Goal: Book appointment/travel/reservation

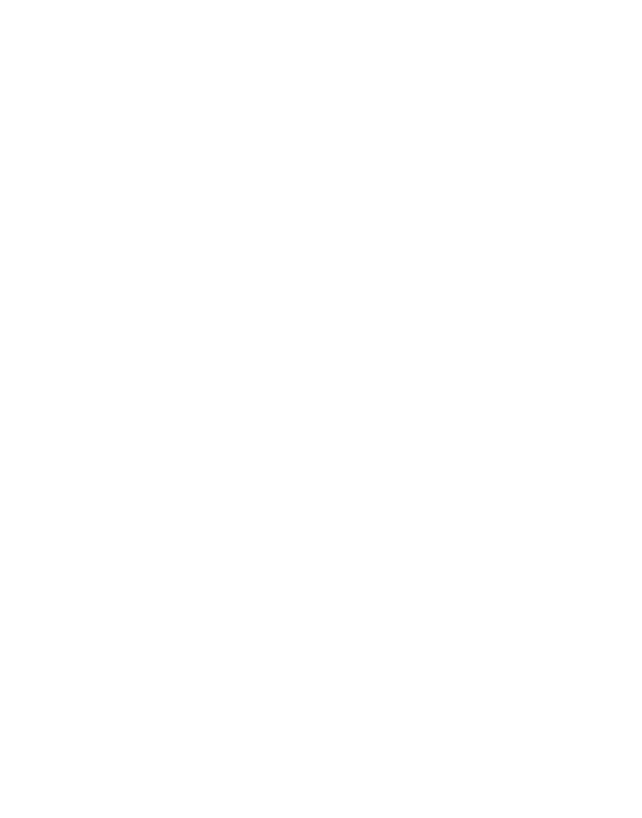
click at [65, 27] on img at bounding box center [95, 35] width 129 height 70
click at [72, 38] on img at bounding box center [95, 35] width 129 height 70
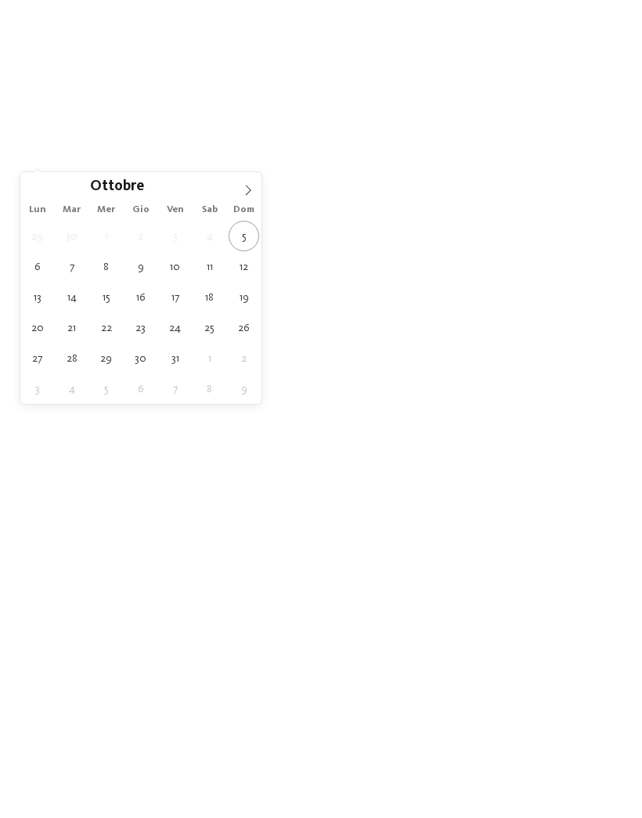
click at [239, 196] on span at bounding box center [248, 185] width 27 height 27
click at [248, 180] on span at bounding box center [248, 185] width 27 height 27
click at [245, 186] on icon at bounding box center [248, 190] width 11 height 11
type input "****"
click at [258, 174] on span at bounding box center [248, 185] width 27 height 27
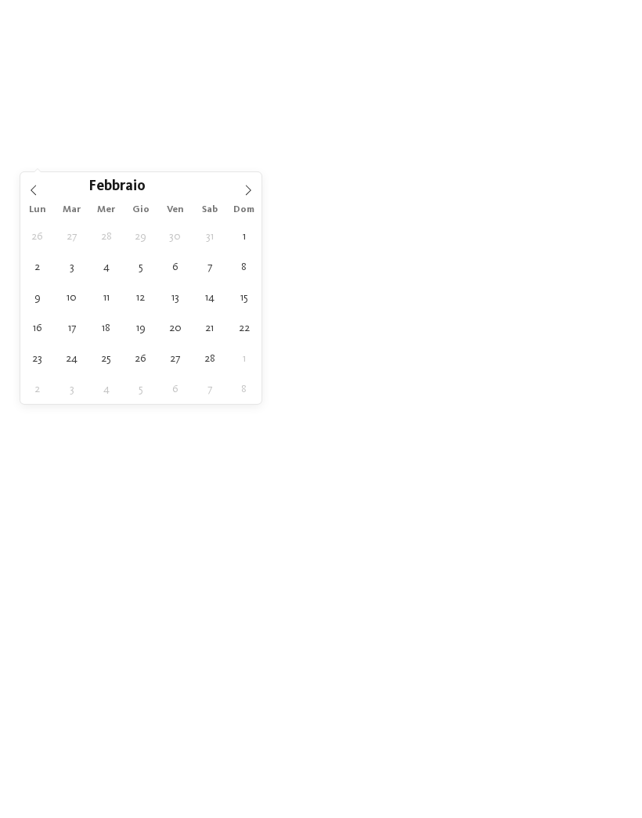
click at [252, 186] on icon at bounding box center [248, 190] width 11 height 11
click at [251, 181] on span at bounding box center [248, 185] width 27 height 27
click at [249, 184] on span at bounding box center [248, 185] width 27 height 27
click at [249, 188] on icon at bounding box center [248, 190] width 11 height 11
click at [247, 187] on icon at bounding box center [248, 190] width 5 height 10
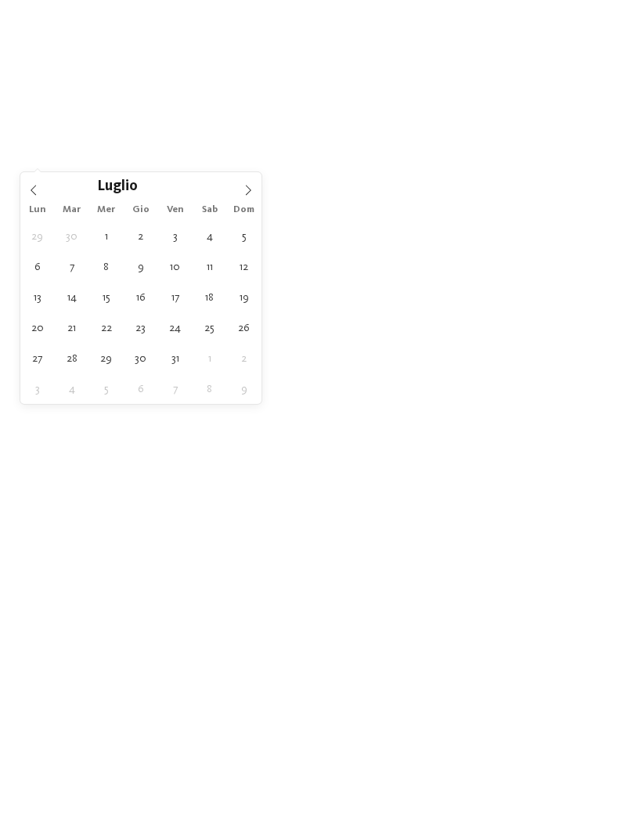
click at [247, 183] on span at bounding box center [248, 185] width 27 height 27
type div "10.08.2026"
type input "****"
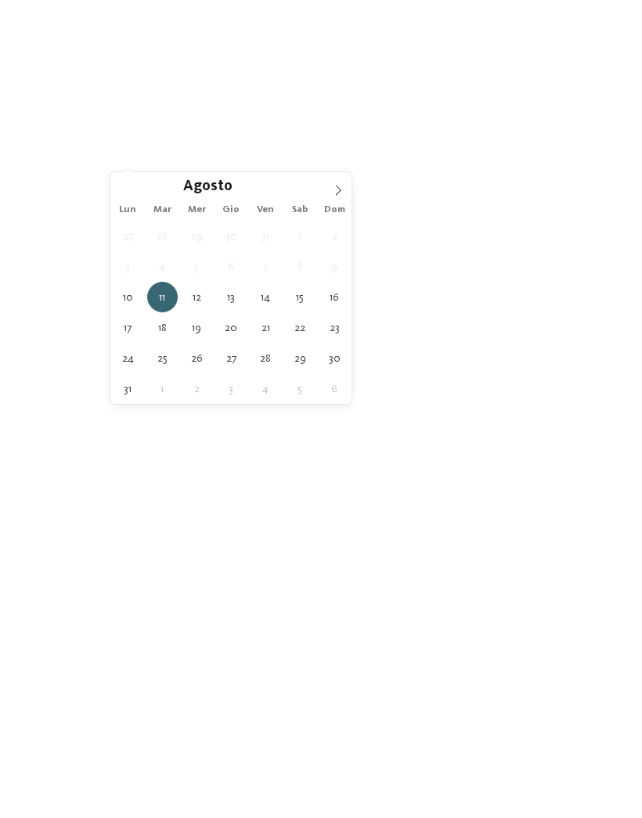
type div "17.08.2026"
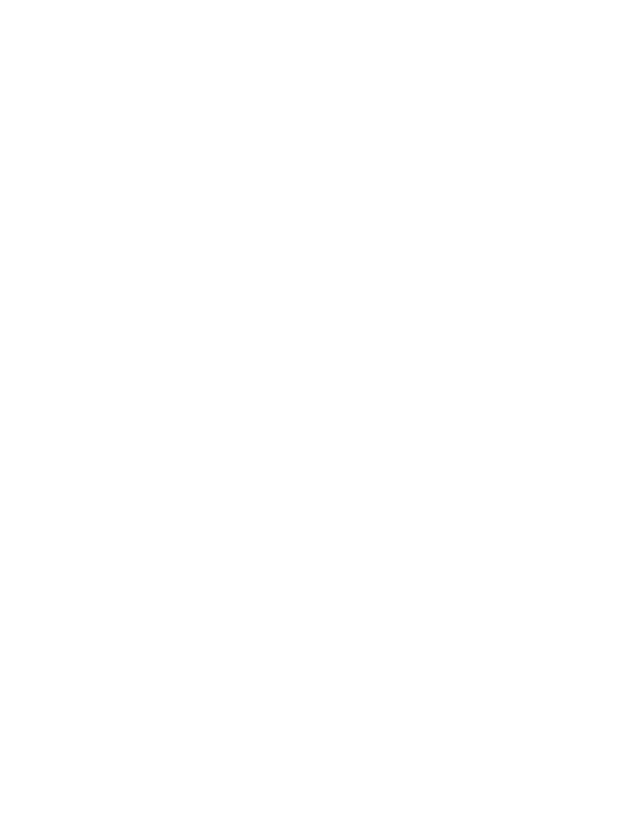
click at [484, 107] on div at bounding box center [490, 104] width 12 height 6
click at [442, 175] on icon at bounding box center [447, 188] width 34 height 27
click at [516, 181] on icon at bounding box center [517, 178] width 6 height 6
click at [568, 237] on icon at bounding box center [572, 250] width 34 height 27
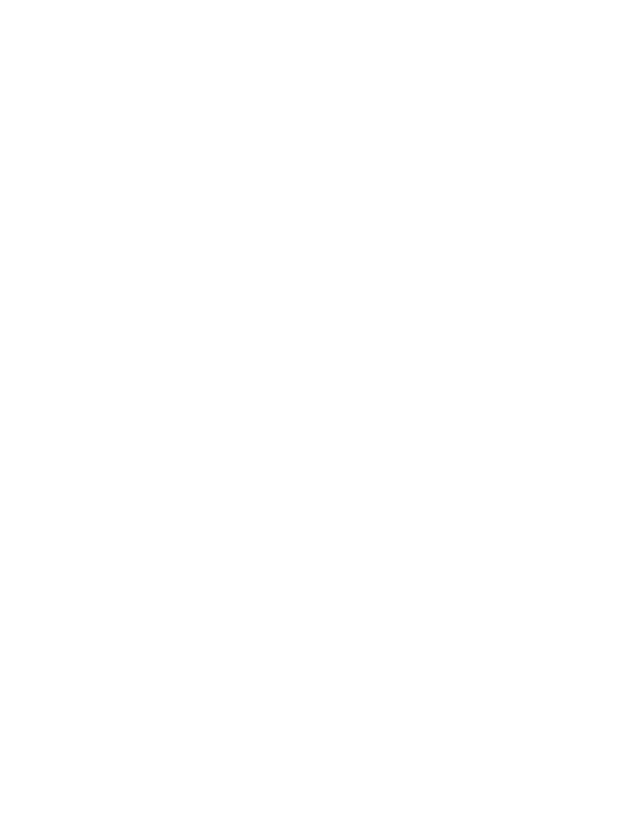
scroll to position [307, 0]
click at [591, 302] on link "trova l’hotel" at bounding box center [578, 288] width 85 height 27
click at [137, 293] on div "Filtrato per:" at bounding box center [320, 289] width 579 height 16
click at [138, 298] on icon at bounding box center [142, 306] width 21 height 19
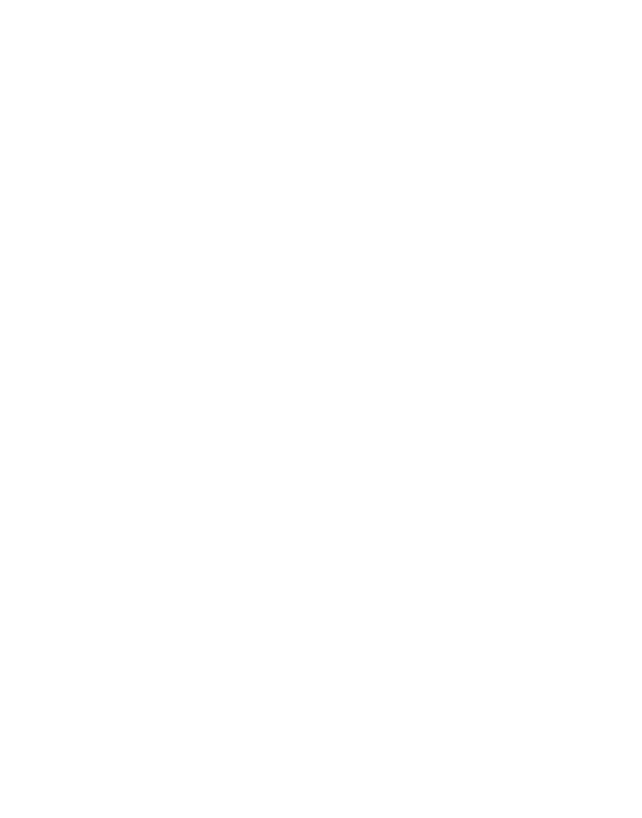
scroll to position [156, 0]
click at [92, 188] on span "Arrivo" at bounding box center [75, 193] width 38 height 11
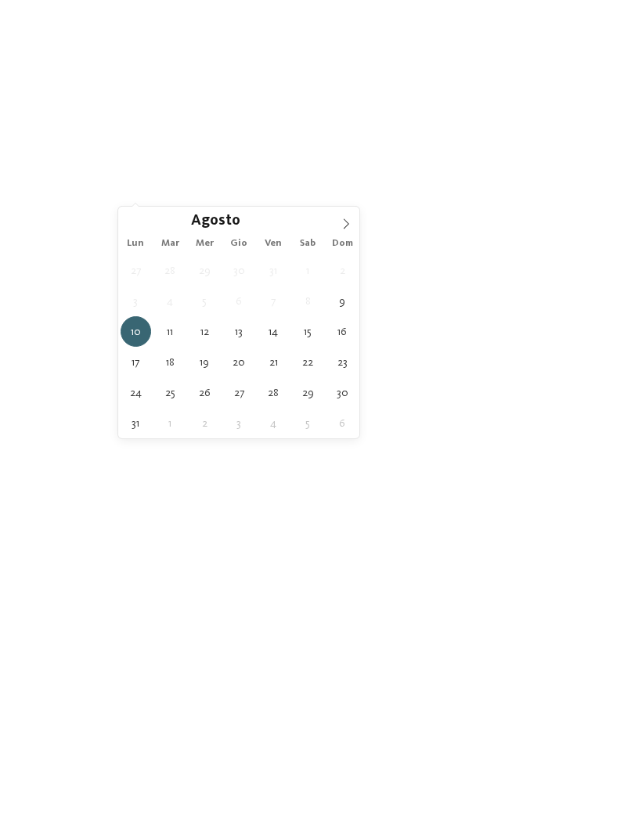
click at [99, 186] on div "09.08.2026" at bounding box center [75, 192] width 78 height 27
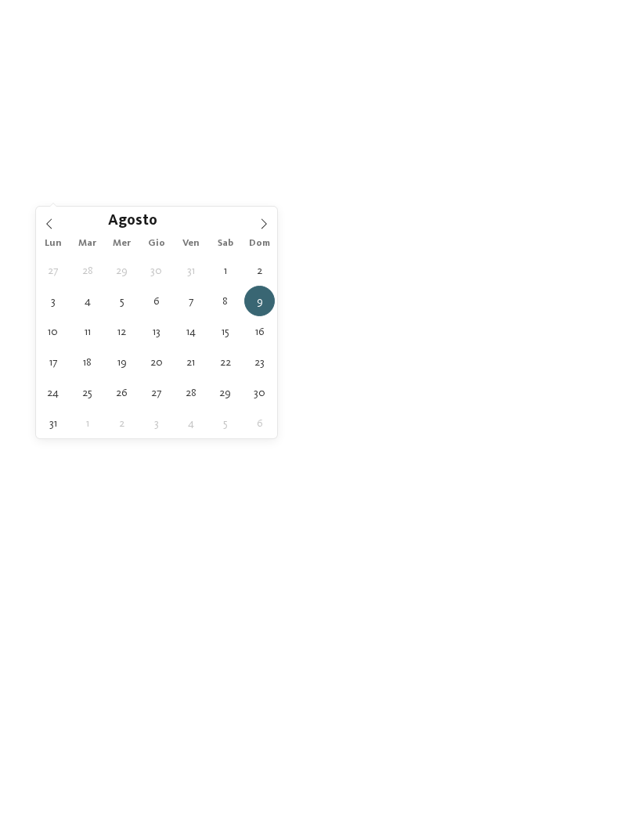
type div "10.08.2026"
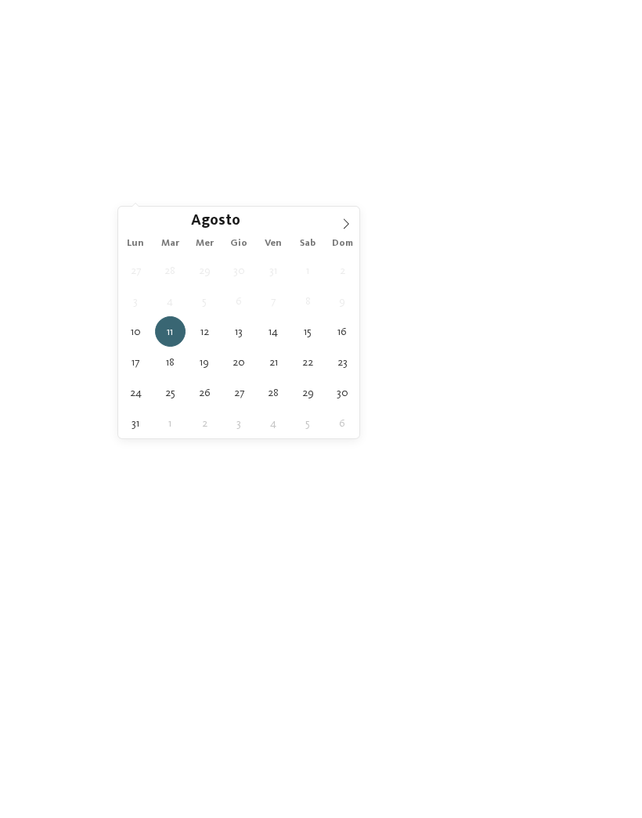
type div "17.08.2026"
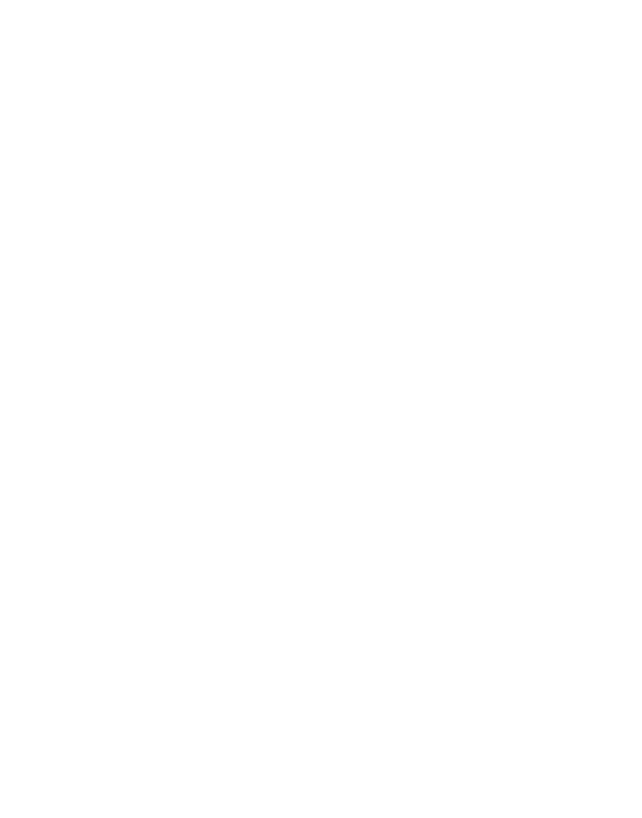
click at [570, 189] on span "filtra" at bounding box center [567, 193] width 31 height 11
click at [138, 243] on icon at bounding box center [142, 246] width 21 height 19
click at [472, 171] on div "Family Experiences" at bounding box center [436, 175] width 80 height 13
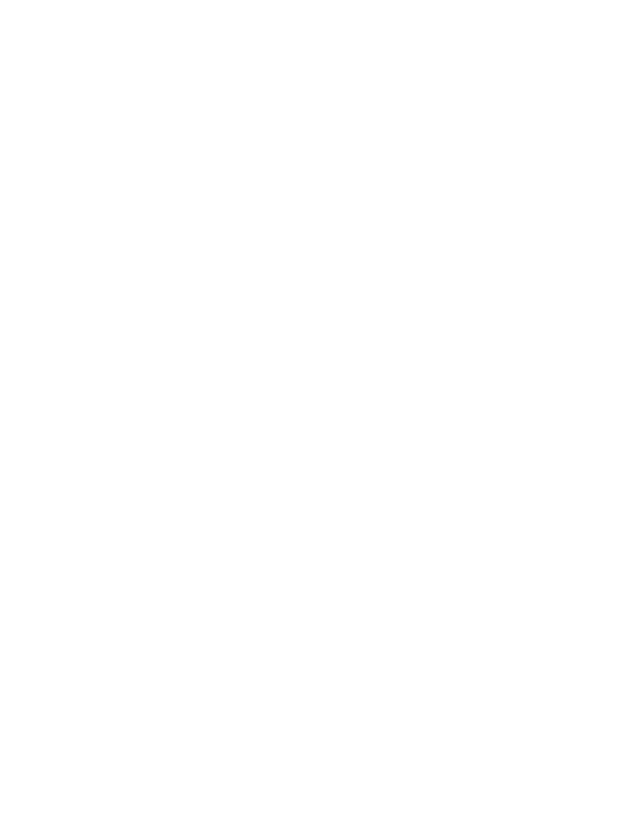
click at [619, 177] on div "Newsletter * ****** ******* ******** ****** Titolo Nome Cognome Fax" at bounding box center [321, 409] width 642 height 818
click at [603, 194] on div "Family Experiences LUXURY RETREAT JUST KIDS AND FAMILY" at bounding box center [321, 409] width 642 height 818
click at [471, 177] on span "Family Experiences" at bounding box center [436, 176] width 72 height 11
click at [418, 527] on div at bounding box center [415, 535] width 16 height 16
click at [420, 496] on div at bounding box center [415, 504] width 16 height 16
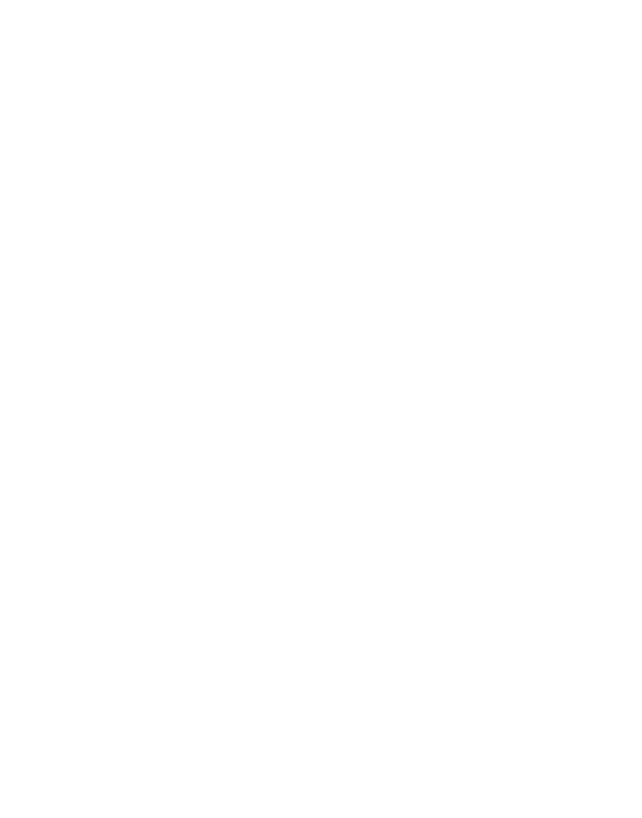
click at [435, 393] on div "Family Experiences LUXURY RETREAT JUST KIDS AND FAMILY" at bounding box center [321, 409] width 251 height 440
click at [417, 409] on div "Dolomiti – Obereggen-Nova Ponente Adventure Family Hotel Maria **** Famiglia Ko…" at bounding box center [470, 520] width 282 height 240
click at [480, 334] on div "Family Experiences" at bounding box center [436, 347] width 111 height 27
click at [419, 433] on div at bounding box center [415, 441] width 16 height 16
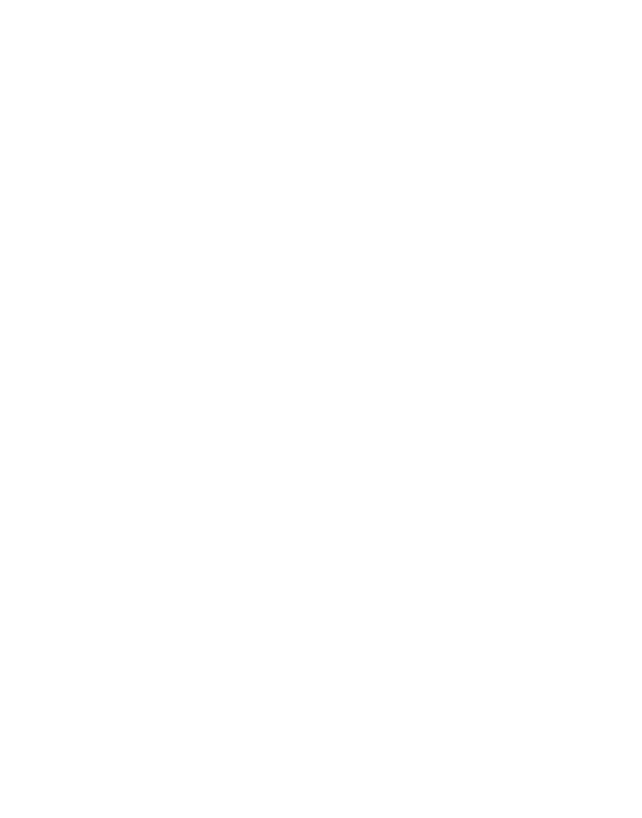
click at [384, 575] on div "accetta" at bounding box center [321, 590] width 204 height 31
click at [117, 286] on div "SINCE [DATE]" at bounding box center [172, 290] width 282 height 159
click at [132, 395] on icon at bounding box center [135, 404] width 21 height 19
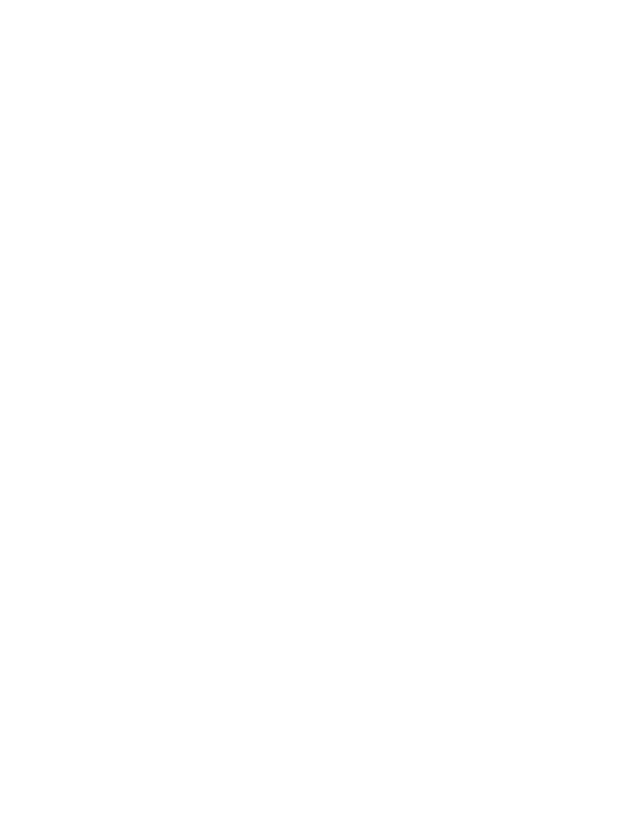
click at [153, 402] on icon at bounding box center [163, 404] width 21 height 19
click at [109, 374] on icon at bounding box center [109, 375] width 21 height 19
click at [246, 211] on div "Regione" at bounding box center [240, 217] width 46 height 13
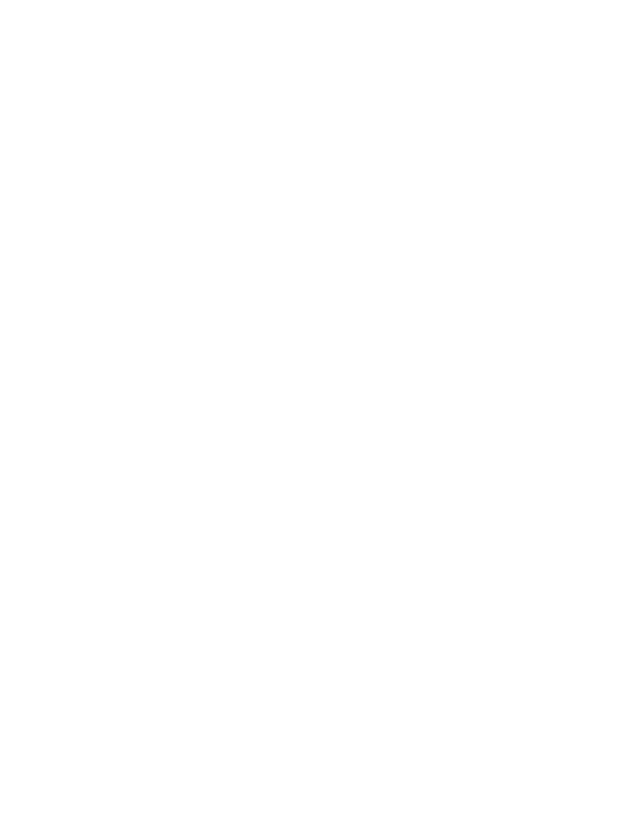
click at [420, 355] on div at bounding box center [415, 363] width 16 height 16
click at [421, 379] on div "Merano e dintorni" at bounding box center [321, 394] width 204 height 31
click at [396, 496] on div "accetta" at bounding box center [321, 511] width 204 height 31
click at [261, 319] on h4 "Heidi & Edith Family Aparthotel ****ˢ" at bounding box center [172, 350] width 251 height 62
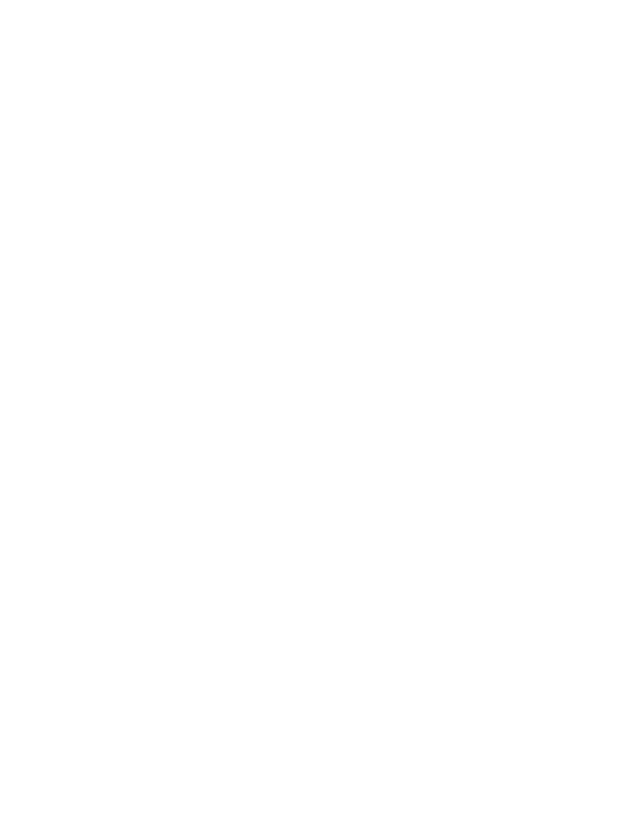
scroll to position [0, 0]
click at [320, 223] on div "[PERSON_NAME] ora" at bounding box center [289, 238] width 129 height 31
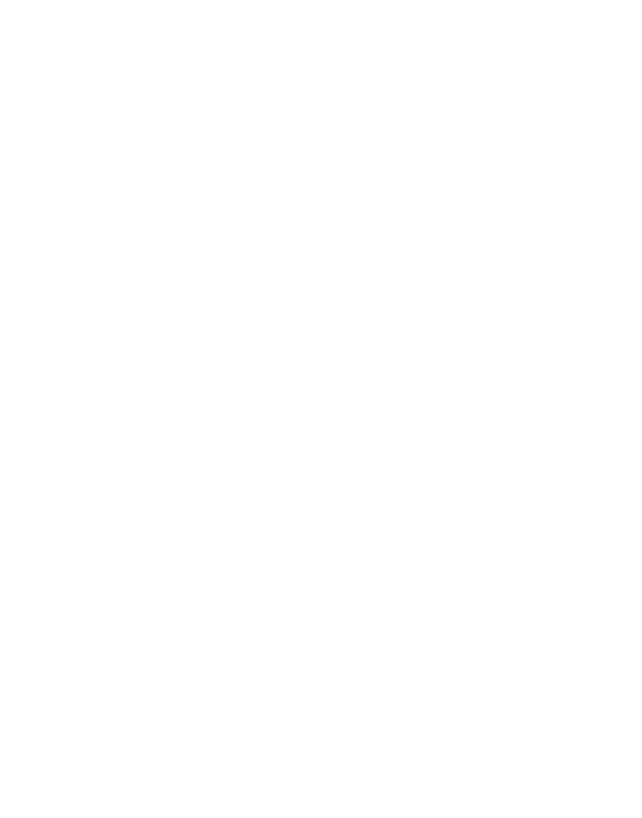
click at [508, 272] on span at bounding box center [517, 263] width 27 height 27
click at [510, 269] on span at bounding box center [517, 263] width 27 height 27
type input "****"
click at [519, 270] on icon at bounding box center [517, 268] width 5 height 10
type input "****"
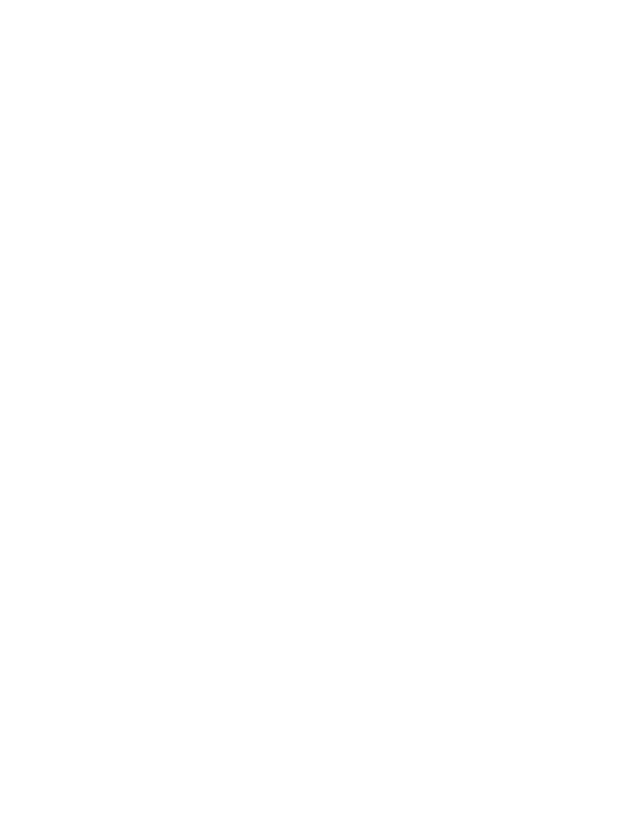
click at [517, 270] on icon at bounding box center [517, 267] width 11 height 11
click at [518, 269] on icon at bounding box center [517, 267] width 11 height 11
click at [516, 269] on icon at bounding box center [517, 267] width 11 height 11
click at [522, 266] on icon at bounding box center [517, 267] width 11 height 11
click at [524, 267] on span at bounding box center [517, 263] width 27 height 27
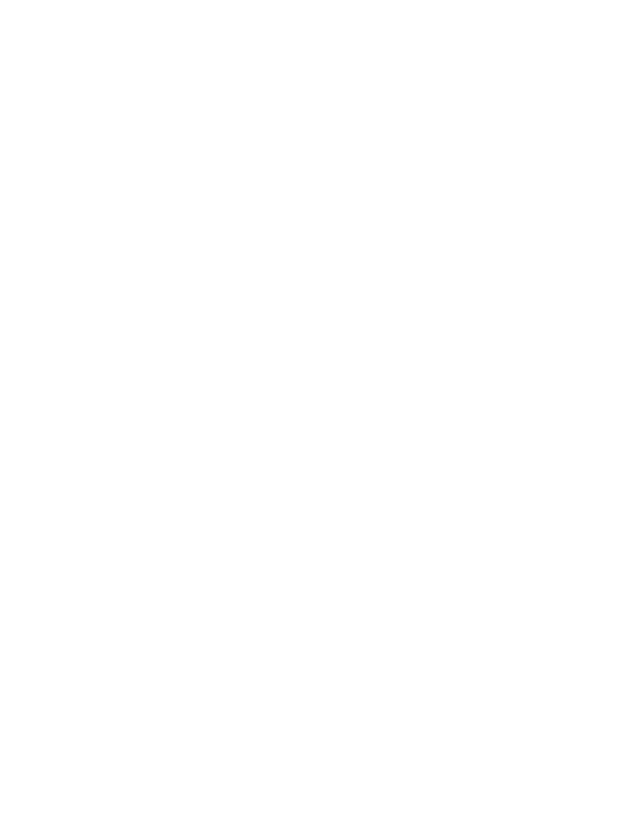
type input "**********"
type input "****"
type input "**********"
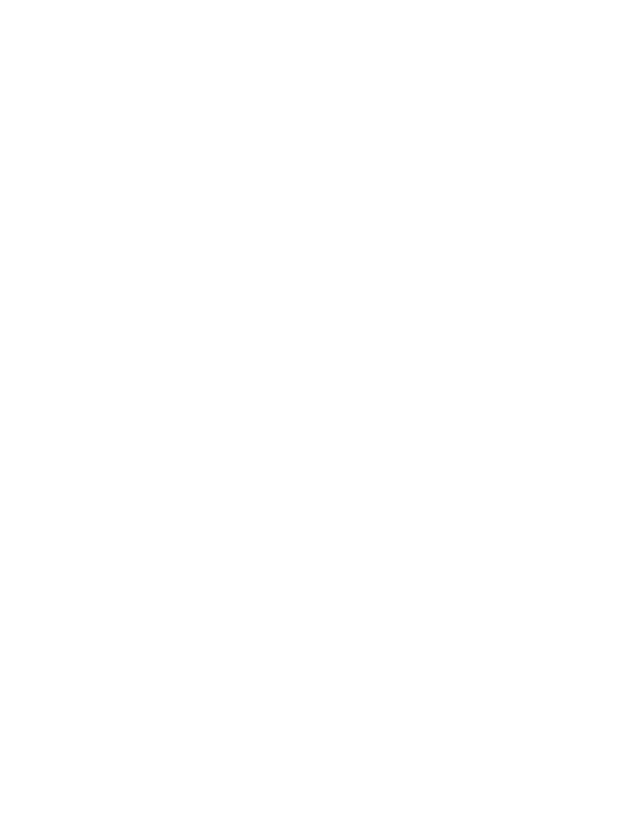
click at [288, 276] on select "**********" at bounding box center [176, 289] width 258 height 27
click at [290, 354] on span at bounding box center [288, 365] width 23 height 23
click at [268, 354] on span at bounding box center [261, 365] width 23 height 23
type input "*"
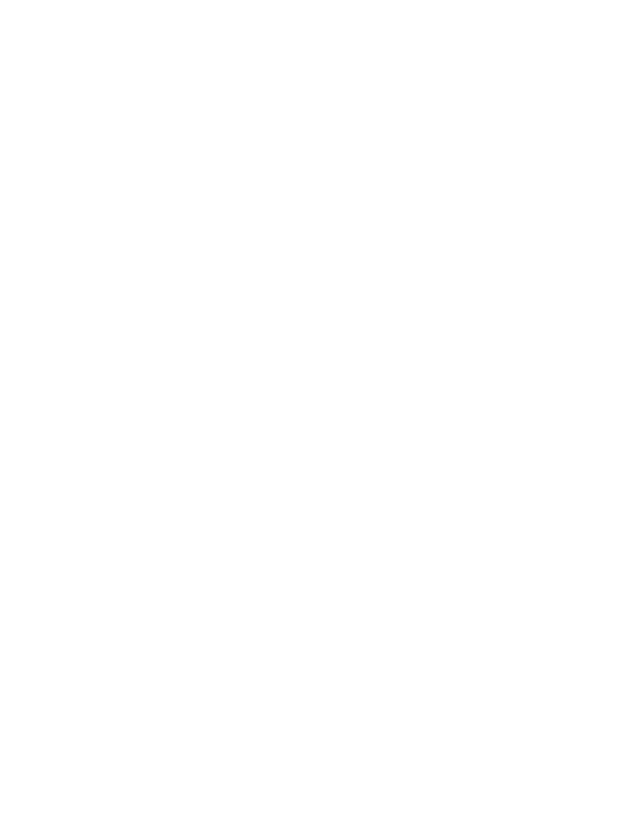
click at [286, 392] on select "* * * * * * * * * * * ** ** ** ** ** ** ** **" at bounding box center [249, 405] width 114 height 27
select select "*"
type input "**********"
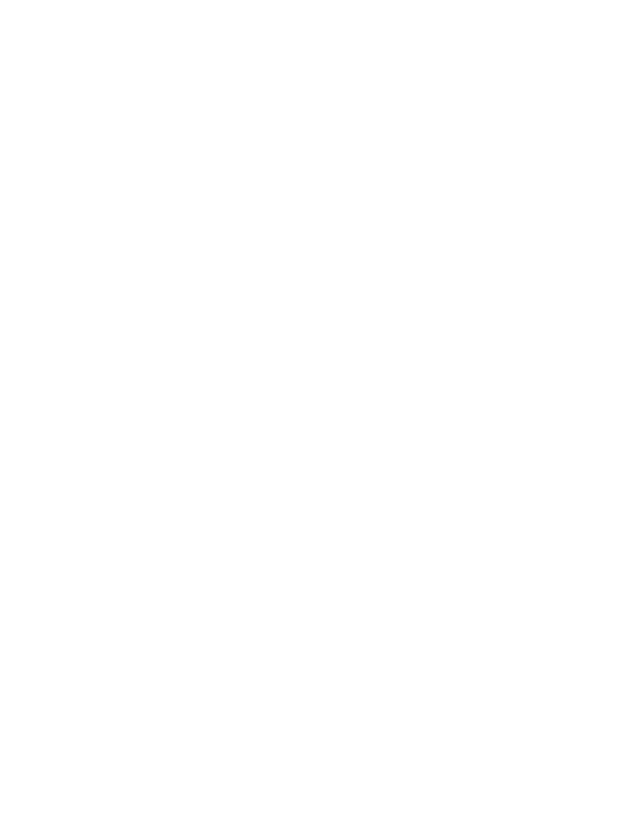
click at [17, 357] on div "Impressioni" at bounding box center [19, 366] width 38 height 31
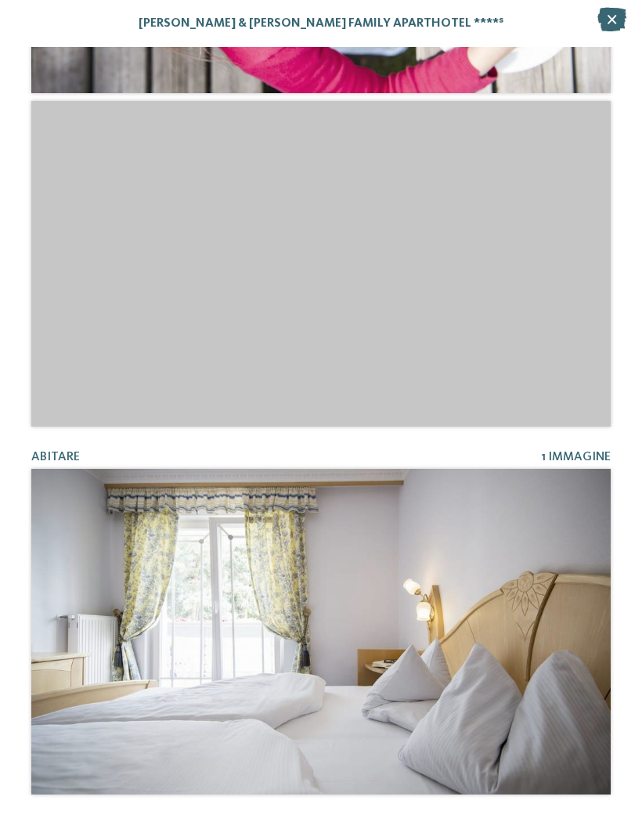
scroll to position [2778, 0]
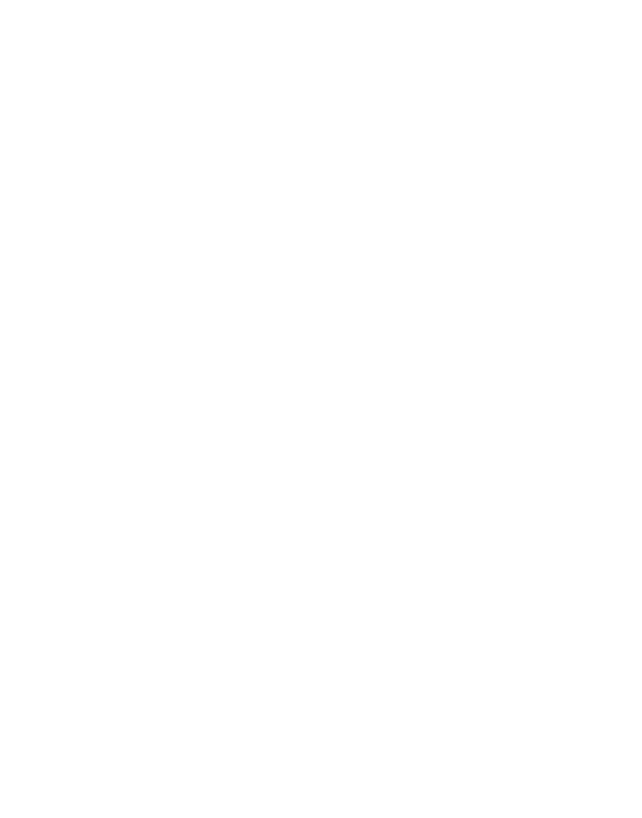
scroll to position [637, 0]
click at [76, 90] on div "Familienhotels Panoramica degli hotel" at bounding box center [98, 55] width 135 height 76
click at [402, 179] on div "Apertura inverno 2025" at bounding box center [470, 125] width 282 height 159
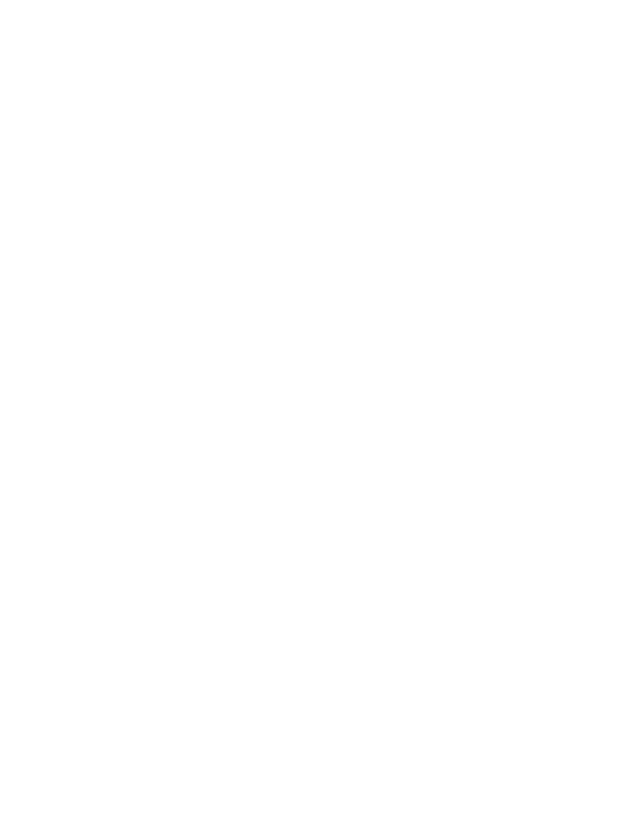
click at [221, 255] on div at bounding box center [172, 209] width 282 height 159
click at [146, 172] on img at bounding box center [321, 211] width 642 height 361
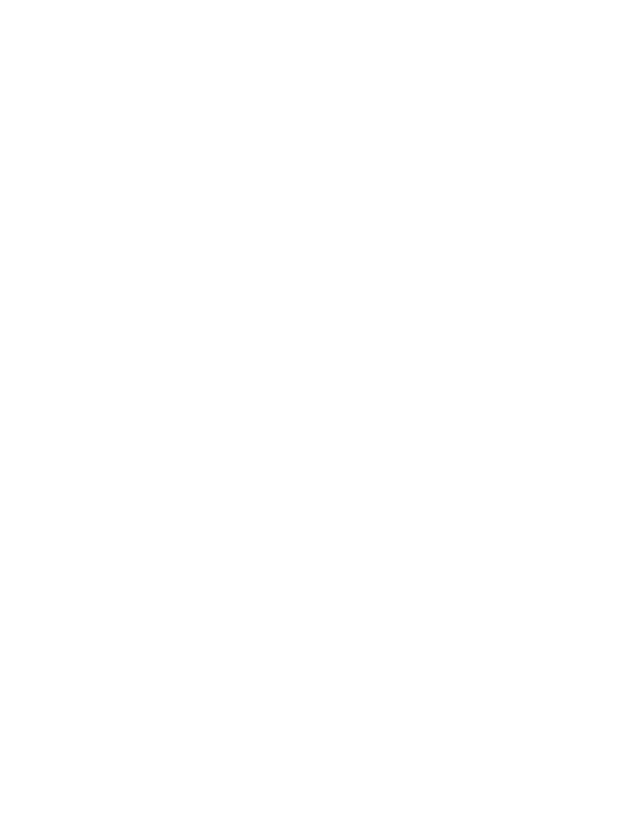
click at [34, 417] on icon at bounding box center [31, 434] width 43 height 35
click at [38, 417] on icon at bounding box center [31, 434] width 43 height 35
click at [33, 417] on icon at bounding box center [31, 434] width 43 height 35
click at [87, 403] on img at bounding box center [321, 250] width 642 height 361
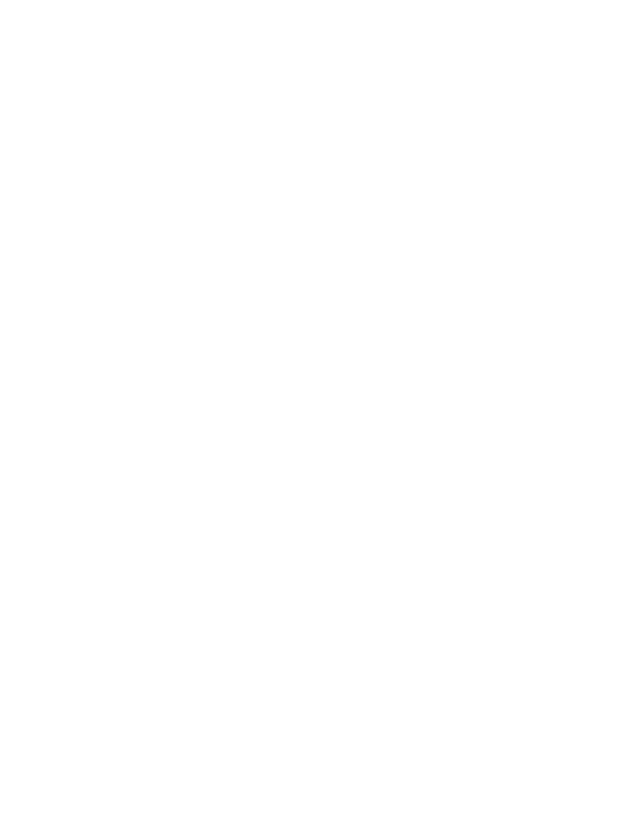
click at [9, 401] on div "Impressioni" at bounding box center [19, 415] width 38 height 31
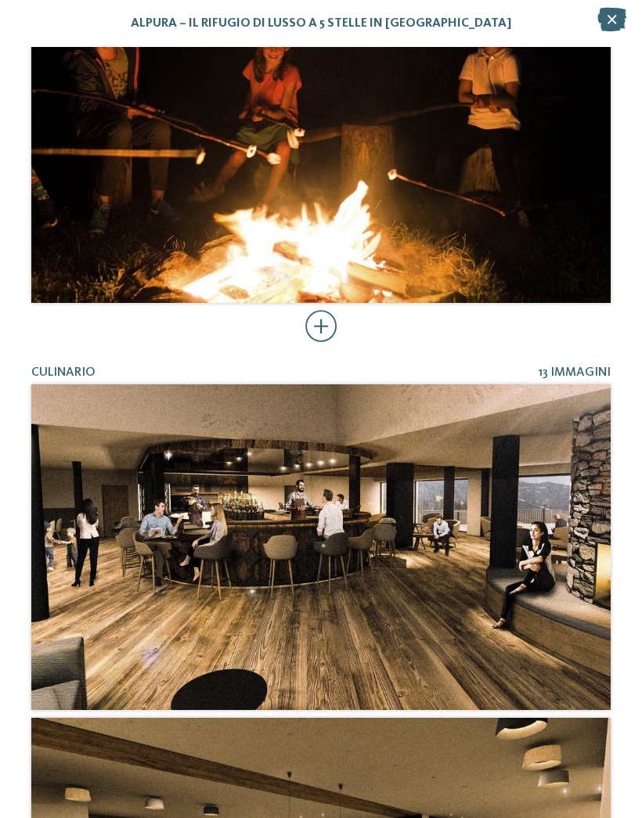
scroll to position [3776, 0]
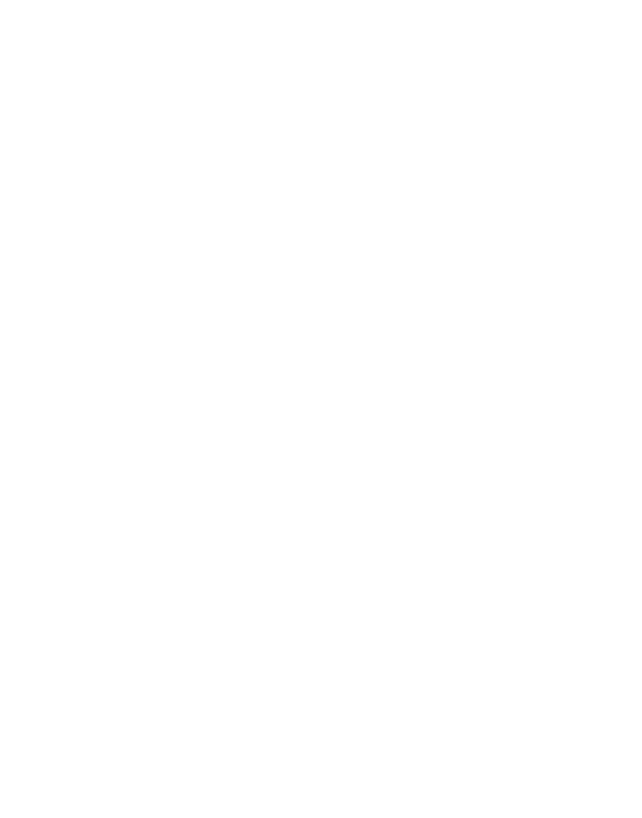
scroll to position [972, 0]
click at [109, 403] on span "info@ no-spam. taseralm. no-spam. com" at bounding box center [102, 409] width 95 height 12
click at [117, 198] on span "[DOMAIN_NAME]" at bounding box center [100, 204] width 91 height 12
